Goal: Check status: Check status

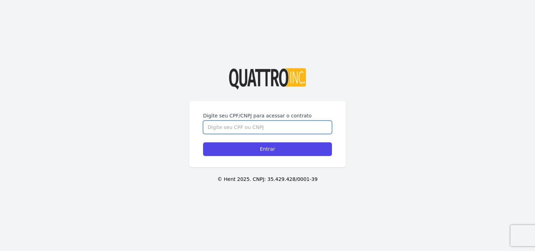
click at [228, 127] on input "Digite seu CPF/CNPJ para acessar o contrato" at bounding box center [267, 126] width 129 height 13
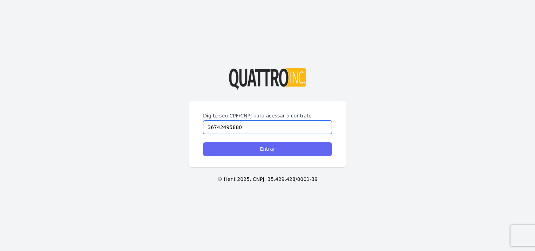
type input "36742495880"
click at [244, 150] on input "Entrar" at bounding box center [267, 149] width 129 height 14
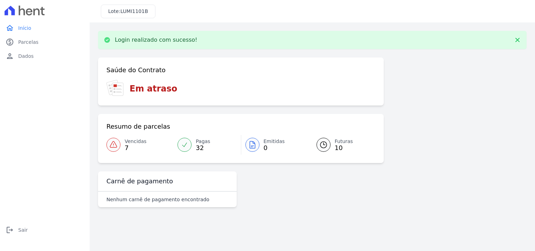
click at [202, 147] on span "32" at bounding box center [203, 148] width 14 height 6
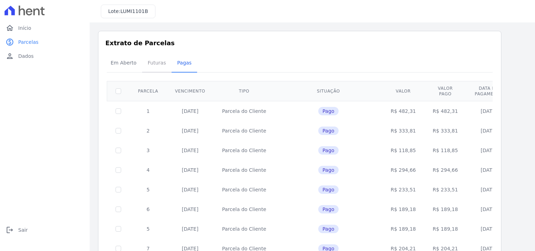
click at [149, 63] on span "Futuras" at bounding box center [156, 63] width 27 height 14
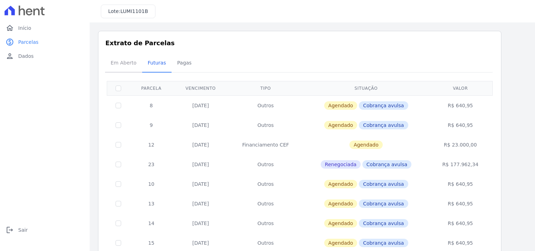
click at [120, 66] on span "Em Aberto" at bounding box center [123, 63] width 34 height 14
